Goal: Task Accomplishment & Management: Manage account settings

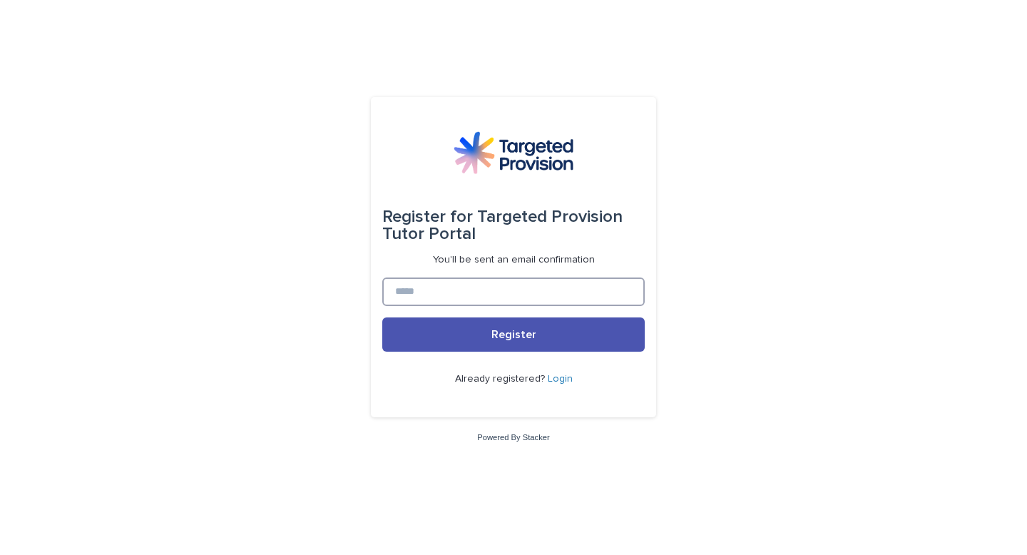
click at [598, 288] on input at bounding box center [513, 291] width 262 height 29
type input "**********"
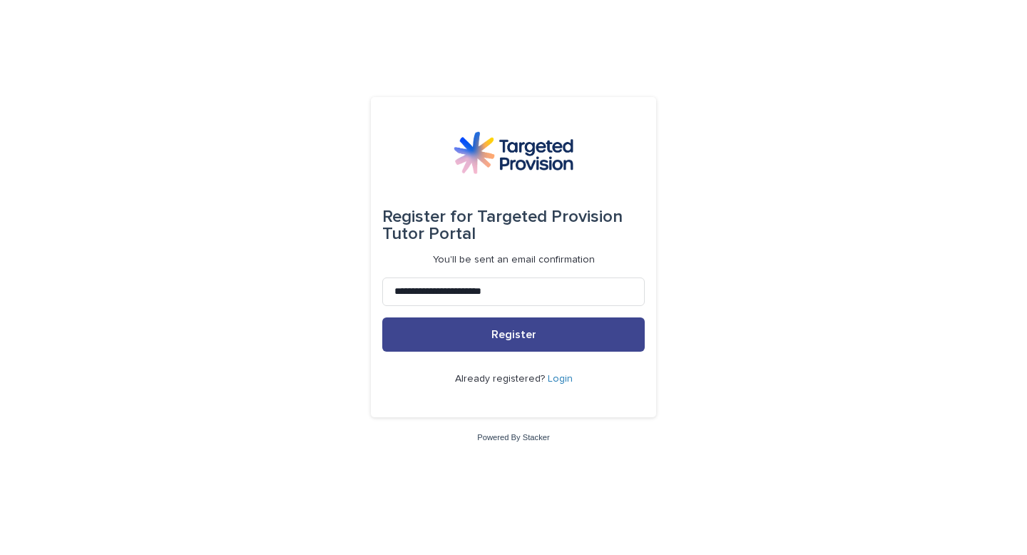
click at [521, 338] on span "Register" at bounding box center [513, 334] width 45 height 11
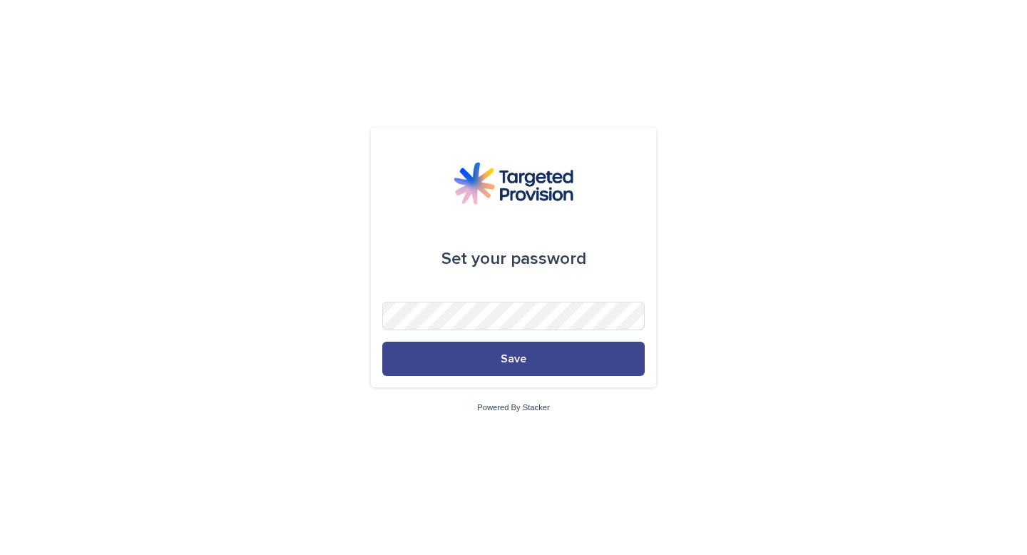
click at [558, 357] on button "Save" at bounding box center [513, 359] width 262 height 34
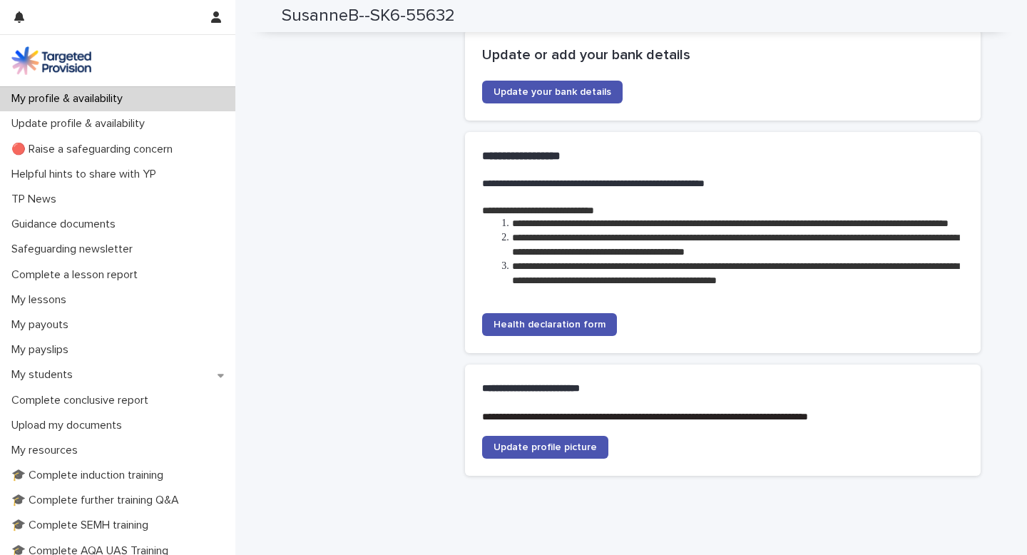
scroll to position [2413, 0]
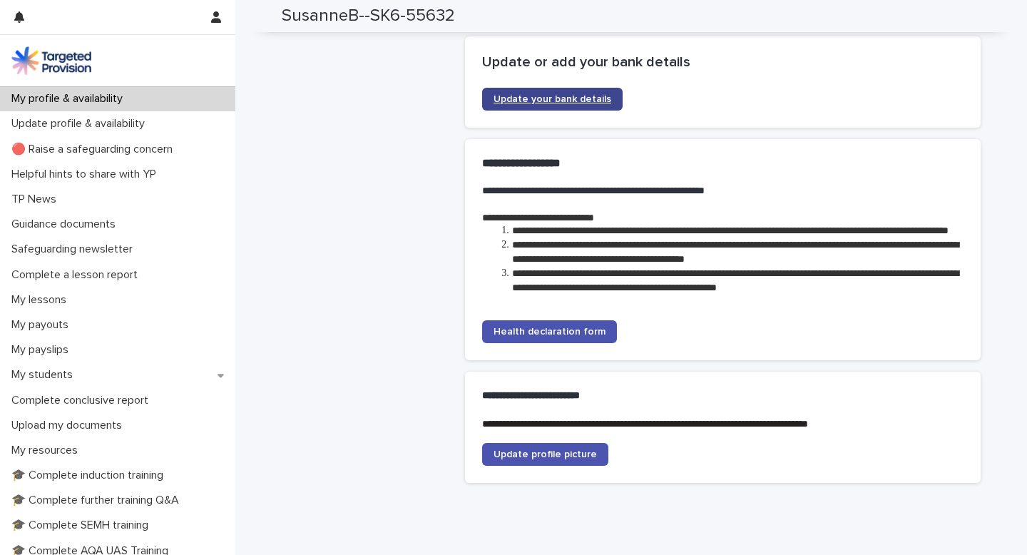
click at [549, 104] on span "Update your bank details" at bounding box center [553, 99] width 118 height 10
